Goal: Use online tool/utility: Use online tool/utility

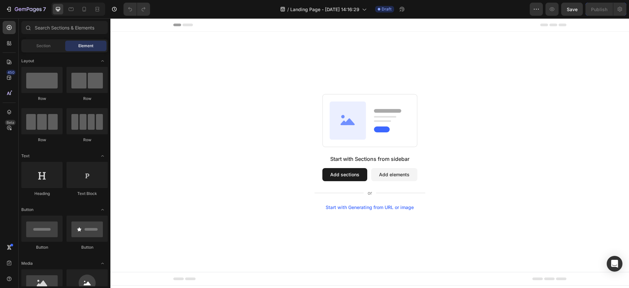
click at [351, 208] on div "Start with Generating from URL or image" at bounding box center [370, 207] width 88 height 5
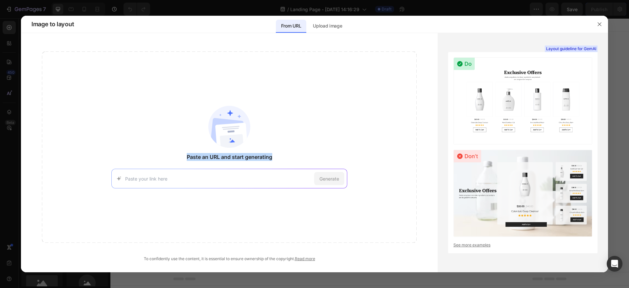
drag, startPoint x: 184, startPoint y: 159, endPoint x: 276, endPoint y: 159, distance: 91.7
click at [276, 159] on div "Paste an URL and start generating Generate" at bounding box center [229, 146] width 375 height 191
click at [233, 180] on input at bounding box center [218, 178] width 186 height 7
paste input "[URL][DOMAIN_NAME]"
type input "[URL][DOMAIN_NAME]"
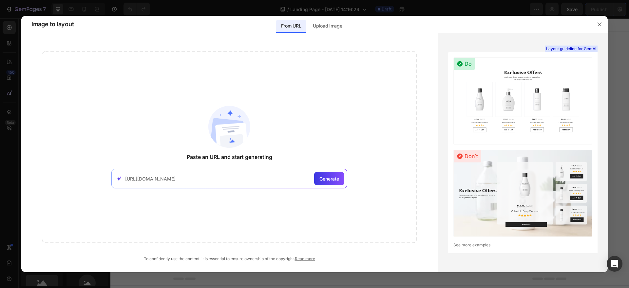
click at [161, 107] on div "Paste an URL and start generating [URL][DOMAIN_NAME] Generate" at bounding box center [229, 146] width 375 height 191
drag, startPoint x: 600, startPoint y: 23, endPoint x: 489, endPoint y: 6, distance: 111.7
click at [600, 23] on icon "button" at bounding box center [599, 24] width 5 height 5
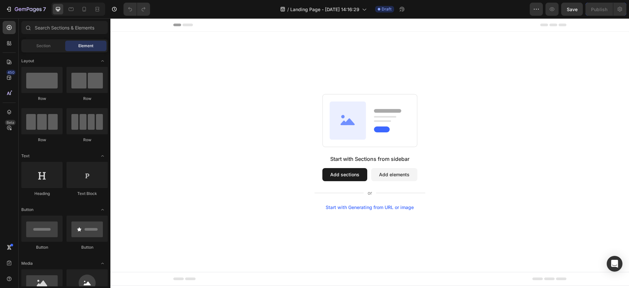
drag, startPoint x: 231, startPoint y: 120, endPoint x: 229, endPoint y: 130, distance: 10.7
click at [231, 120] on div "Start with Sections from sidebar Add sections Add elements Start with Generatin…" at bounding box center [369, 152] width 471 height 116
click at [10, 9] on icon "button" at bounding box center [9, 9] width 7 height 7
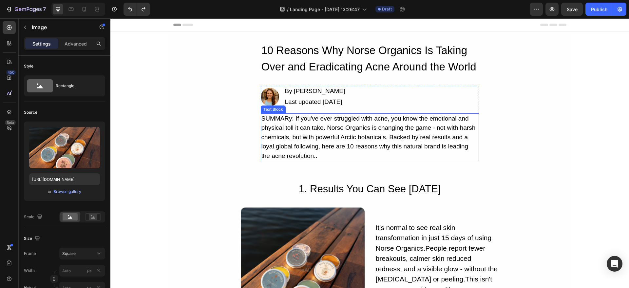
click at [343, 123] on div "SUMMARy: If you've ever struggled with acne, you know the emotional and physica…" at bounding box center [370, 137] width 218 height 48
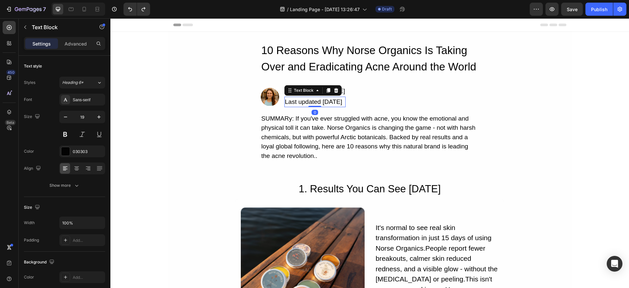
click at [344, 105] on div "Last updated May 13th" at bounding box center [315, 102] width 62 height 11
click at [361, 122] on div "SUMMARy: If you've ever struggled with acne, you know the emotional and physica…" at bounding box center [370, 137] width 218 height 48
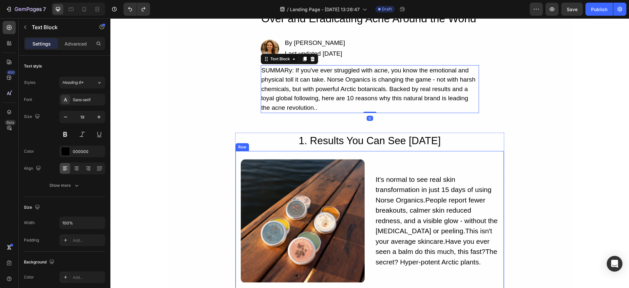
scroll to position [52, 0]
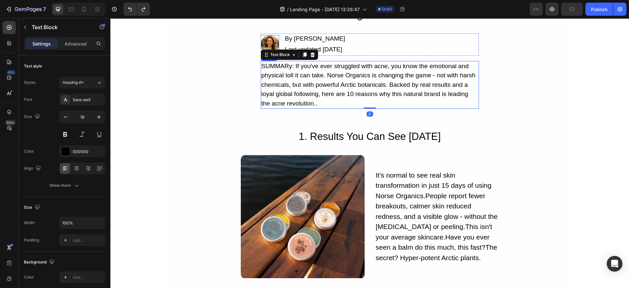
click at [262, 41] on img at bounding box center [270, 44] width 18 height 18
click at [316, 83] on div "SUMMARy: If you've ever struggled with acne, you know the emotional and physica…" at bounding box center [370, 85] width 218 height 48
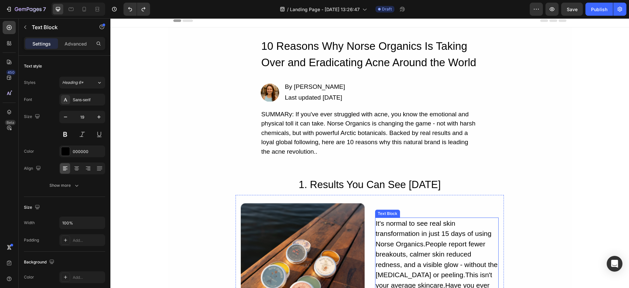
scroll to position [0, 0]
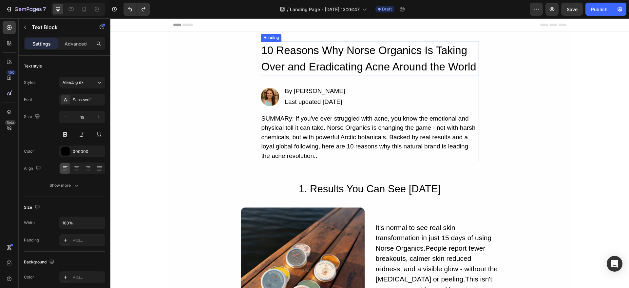
click at [355, 52] on h2 "10 Reasons Why Norse Organics Is Taking Over and Eradicating Acne Around the Wo…" at bounding box center [370, 59] width 218 height 34
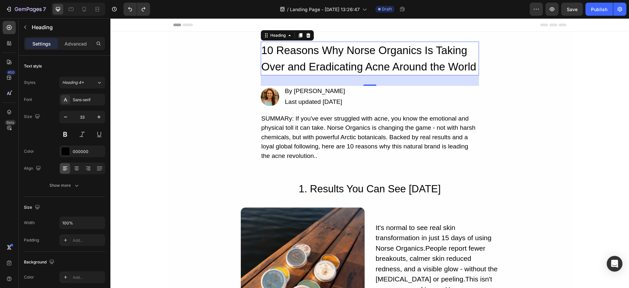
click at [309, 53] on h2 "10 Reasons Why Norse Organics Is Taking Over and Eradicating Acne Around the Wo…" at bounding box center [370, 59] width 218 height 34
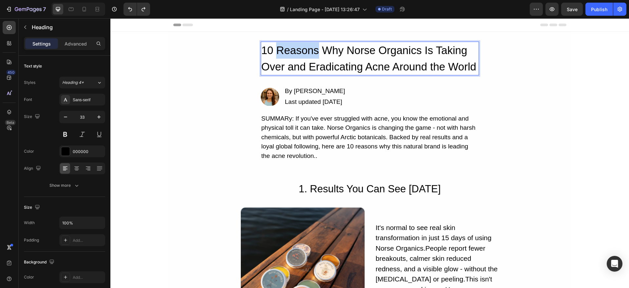
click at [309, 53] on p "10 Reasons Why Norse Organics Is Taking Over and Eradicating Acne Around the Wo…" at bounding box center [369, 58] width 217 height 32
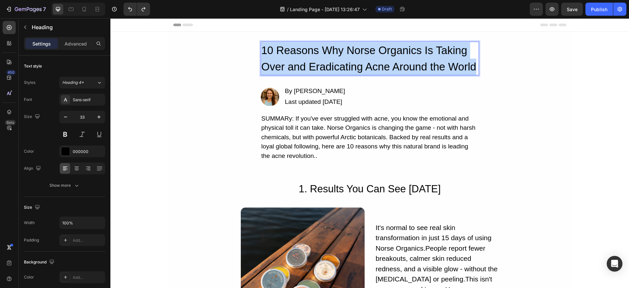
click at [309, 53] on p "10 Reasons Why Norse Organics Is Taking Over and Eradicating Acne Around the Wo…" at bounding box center [369, 58] width 217 height 32
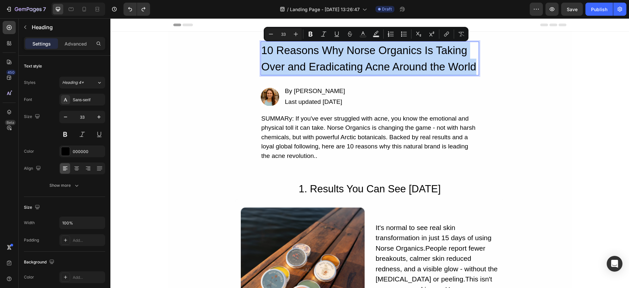
click at [321, 62] on p "10 Reasons Why Norse Organics Is Taking Over and Eradicating Acne Around the Wo…" at bounding box center [369, 58] width 217 height 32
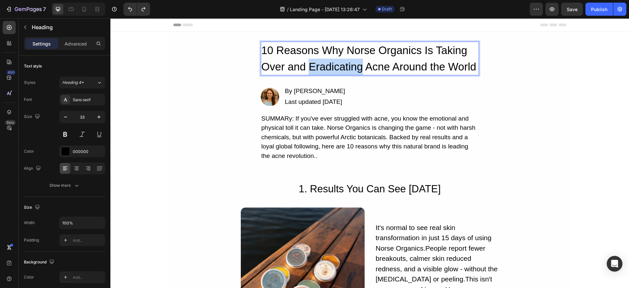
click at [321, 62] on p "10 Reasons Why Norse Organics Is Taking Over and Eradicating Acne Around the Wo…" at bounding box center [369, 58] width 217 height 32
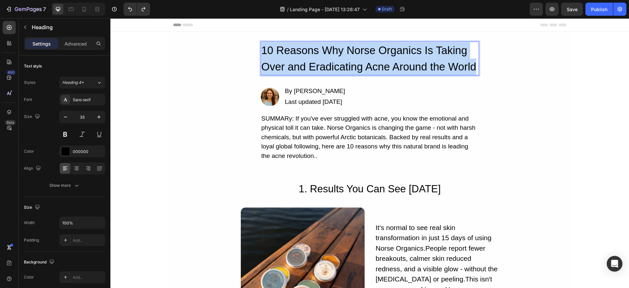
click at [321, 62] on p "10 Reasons Why Norse Organics Is Taking Over and Eradicating Acne Around the Wo…" at bounding box center [369, 58] width 217 height 32
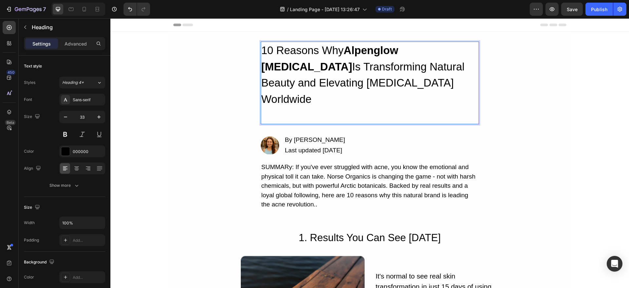
click at [303, 107] on p "Rich Text Editor. Editing area: main" at bounding box center [369, 115] width 217 height 16
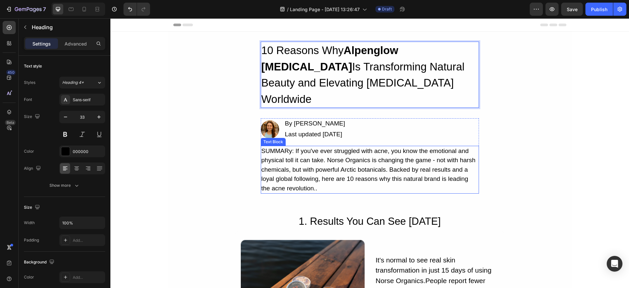
click at [316, 155] on div "SUMMARy: If you've ever struggled with acne, you know the emotional and physica…" at bounding box center [370, 170] width 218 height 48
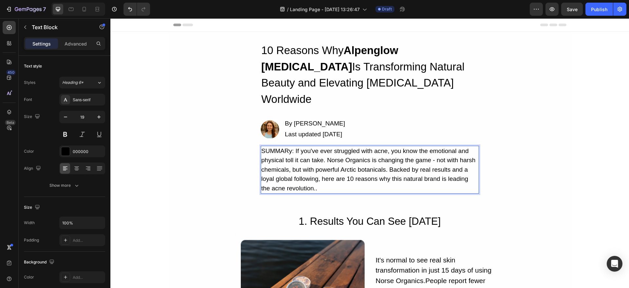
click at [304, 146] on div "SUMMARy: If you've ever struggled with acne, you know the emotional and physica…" at bounding box center [370, 170] width 218 height 48
click at [304, 146] on p "SUMMARy: If you've ever struggled with acne, you know the emotional and physica…" at bounding box center [369, 169] width 217 height 47
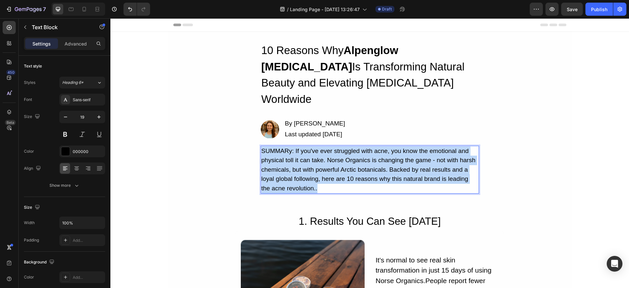
click at [304, 146] on p "SUMMARy: If you've ever struggled with acne, you know the emotional and physica…" at bounding box center [369, 169] width 217 height 47
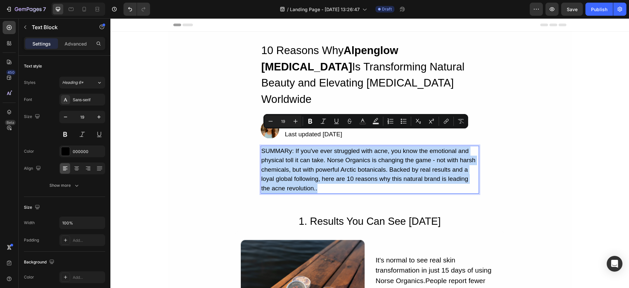
copy p "SUMMARy: If you've ever struggled with acne, you know the emotional and physica…"
click at [324, 152] on p "SUMMARy: If you've ever struggled with acne, you know the emotional and physica…" at bounding box center [369, 169] width 217 height 47
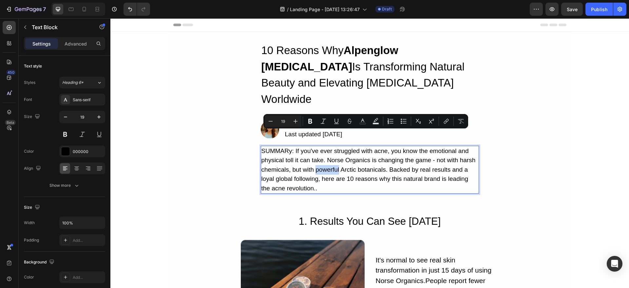
click at [324, 152] on p "SUMMARy: If you've ever struggled with acne, you know the emotional and physica…" at bounding box center [369, 169] width 217 height 47
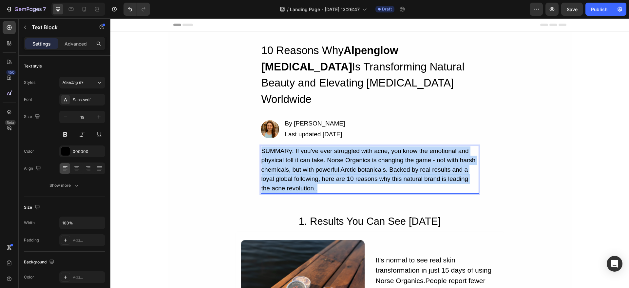
click at [324, 152] on p "SUMMARy: If you've ever struggled with acne, you know the emotional and physica…" at bounding box center [369, 169] width 217 height 47
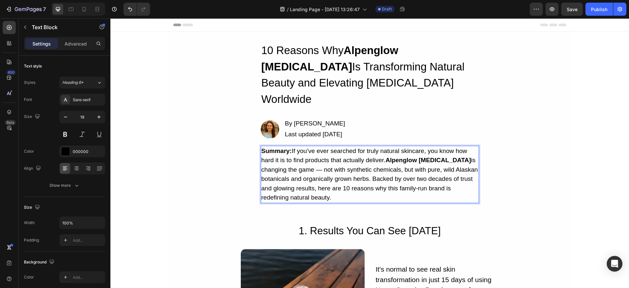
click at [220, 151] on div "10 Reasons Why Alpenglow Skin Care Is Transforming Natural Beauty and Elevating…" at bounding box center [370, 123] width 404 height 162
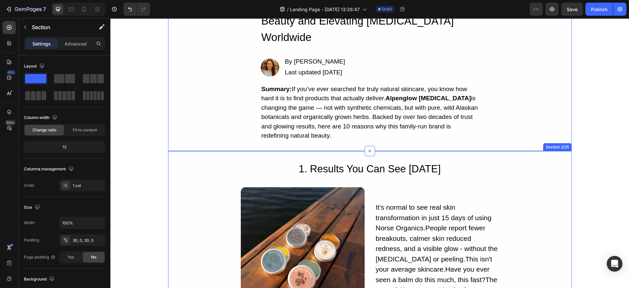
scroll to position [145, 0]
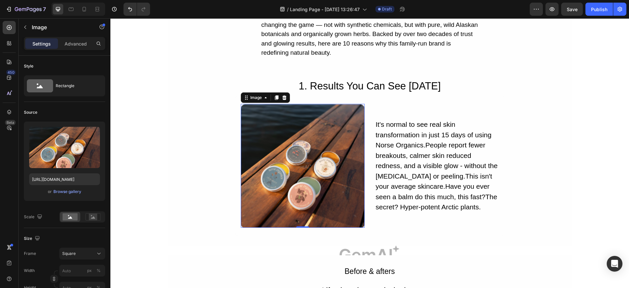
click at [276, 152] on img at bounding box center [303, 166] width 124 height 124
drag, startPoint x: 300, startPoint y: 151, endPoint x: 203, endPoint y: 162, distance: 97.6
click at [299, 151] on img at bounding box center [303, 166] width 124 height 124
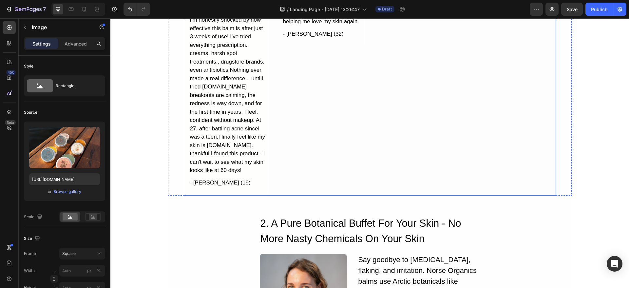
scroll to position [760, 0]
